Goal: Information Seeking & Learning: Learn about a topic

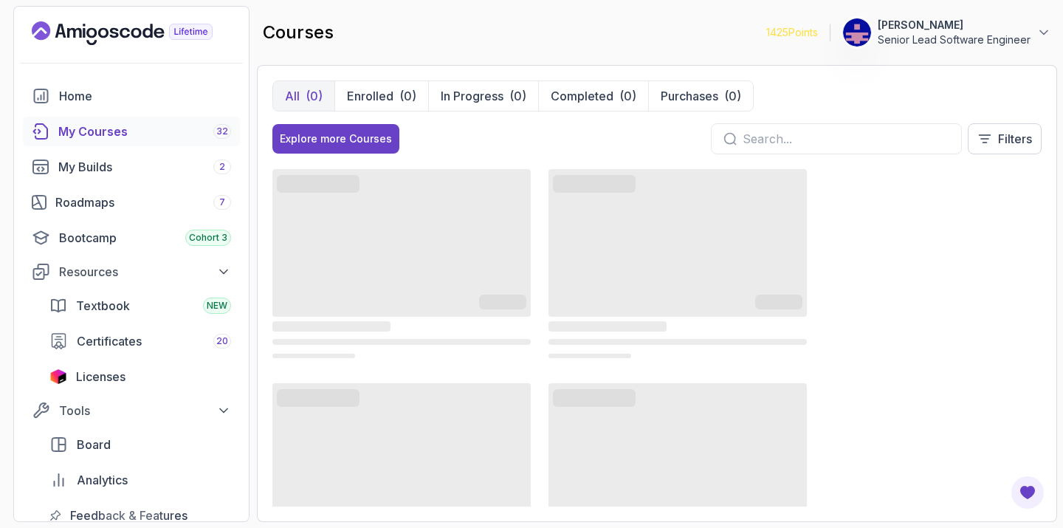
click at [883, 130] on input "text" at bounding box center [845, 139] width 207 height 18
click at [880, 130] on input "text" at bounding box center [845, 139] width 207 height 18
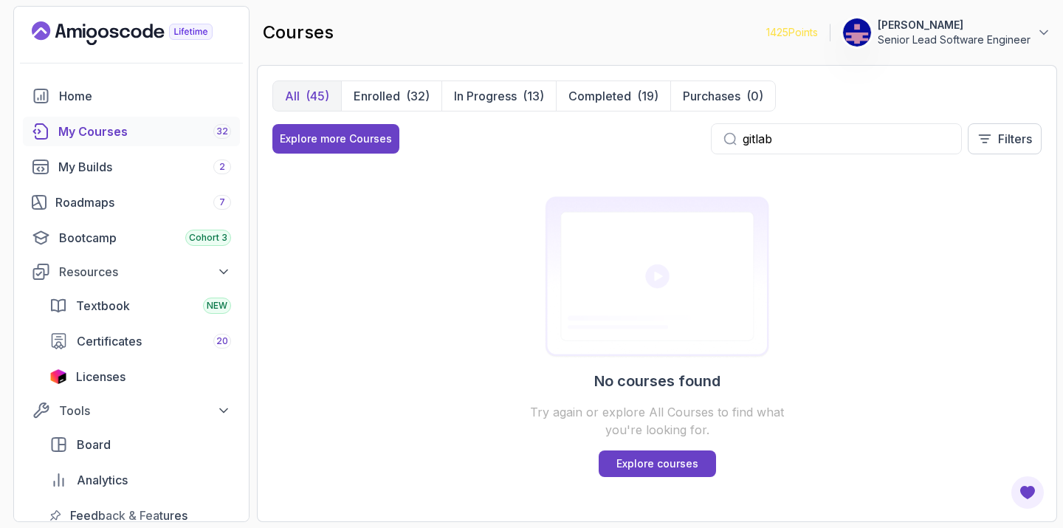
drag, startPoint x: 895, startPoint y: 103, endPoint x: 790, endPoint y: 103, distance: 105.5
click at [790, 123] on div "Explore more Courses gitlab Filters" at bounding box center [656, 138] width 769 height 31
type input "s"
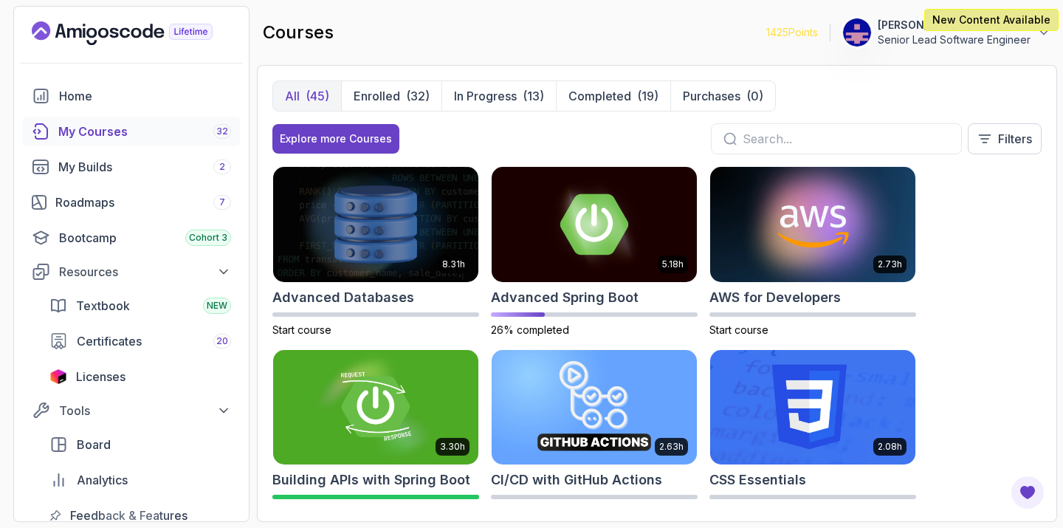
click at [306, 87] on div "(45)" at bounding box center [318, 96] width 24 height 18
click at [302, 131] on div "Explore more Courses" at bounding box center [336, 138] width 112 height 15
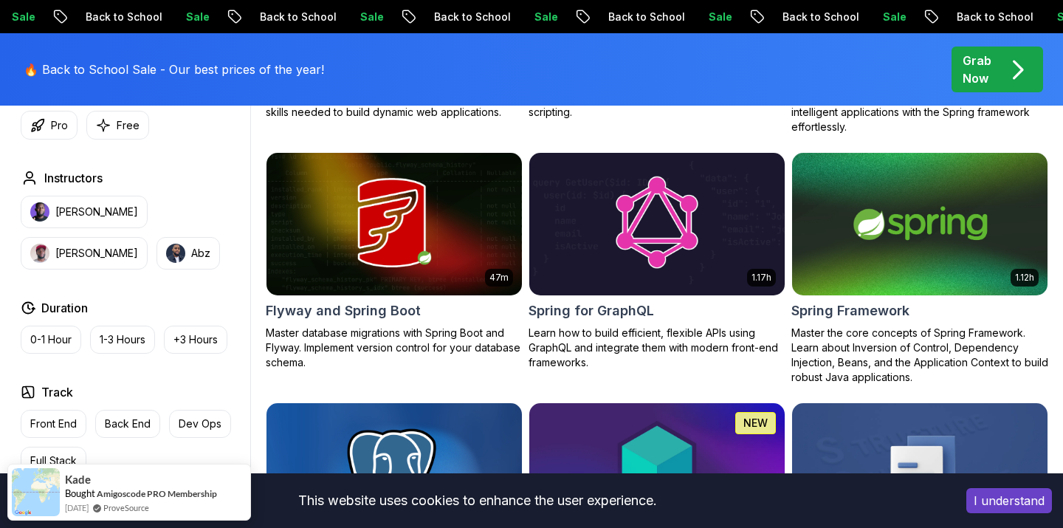
scroll to position [3709, 0]
